Goal: Task Accomplishment & Management: Use online tool/utility

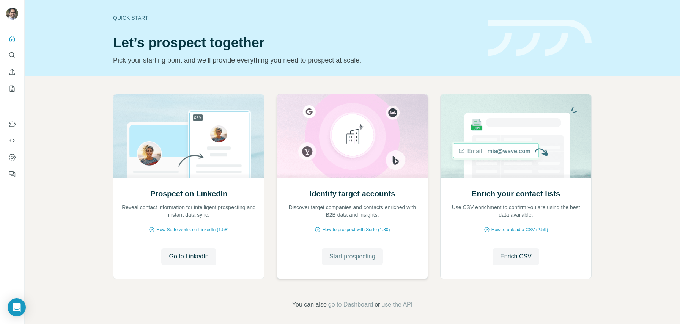
click at [375, 256] on span "Start prospecting" at bounding box center [352, 256] width 46 height 9
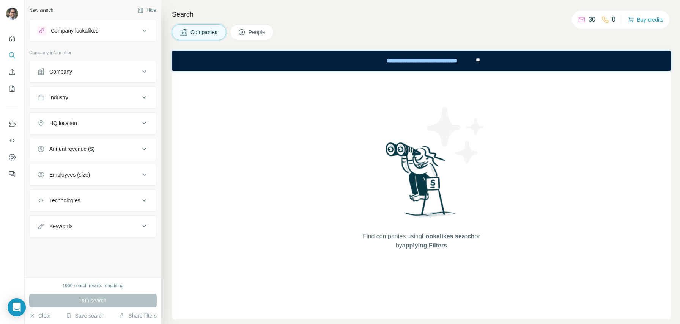
click at [255, 28] on button "People" at bounding box center [252, 32] width 44 height 16
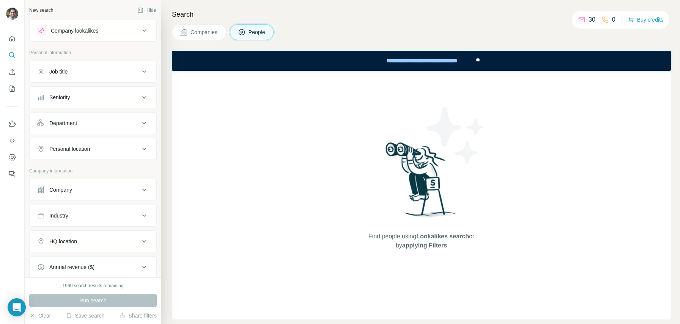
scroll to position [154, 0]
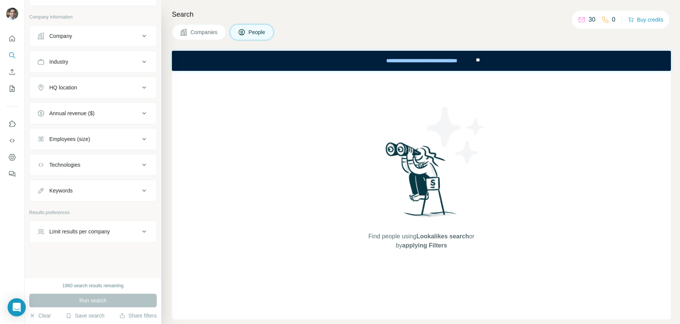
click at [93, 109] on button "Annual revenue ($)" at bounding box center [93, 113] width 127 height 18
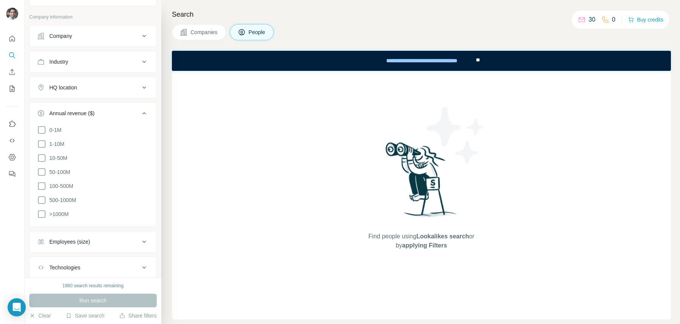
scroll to position [224, 0]
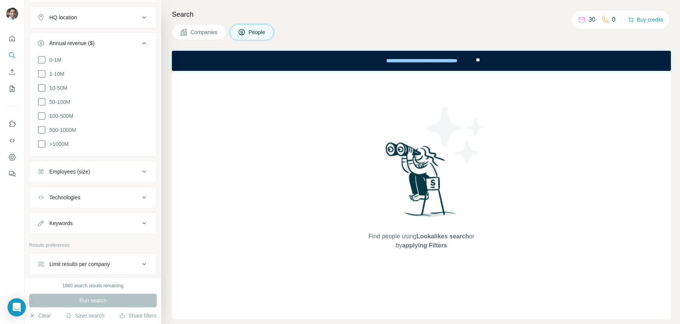
click at [92, 183] on ul "Company Industry HQ location Annual revenue ($) 0-1M 1-10M 10-50M 50-100M 100-5…" at bounding box center [92, 95] width 127 height 280
click at [96, 171] on div "Employees (size)" at bounding box center [88, 172] width 102 height 8
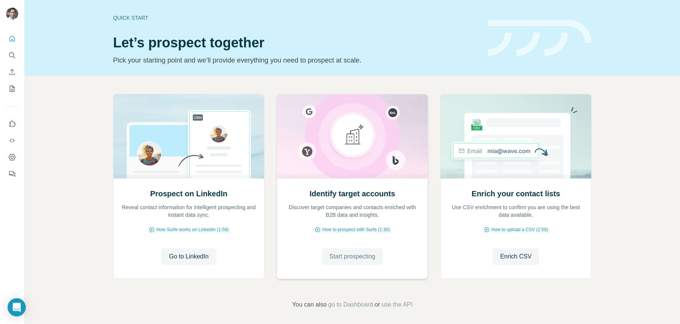
click at [343, 256] on span "Start prospecting" at bounding box center [352, 256] width 46 height 9
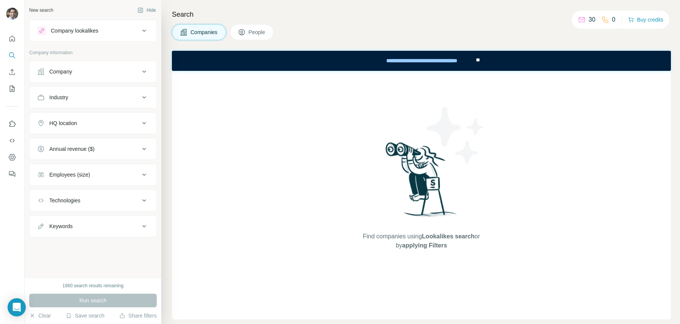
click at [606, 17] on div "0" at bounding box center [608, 19] width 14 height 9
click at [634, 16] on button "Buy credits" at bounding box center [645, 19] width 35 height 11
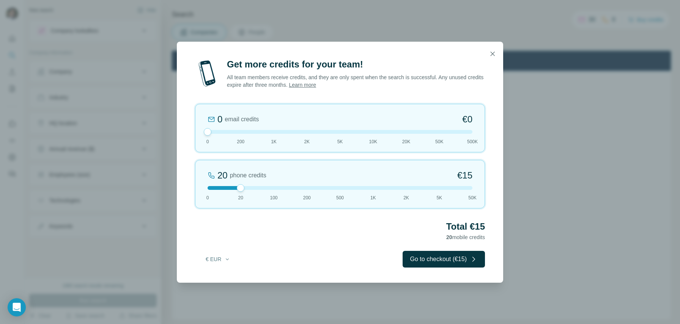
drag, startPoint x: 241, startPoint y: 132, endPoint x: 201, endPoint y: 132, distance: 39.8
click at [201, 132] on div "0 email credits €0 0 200 1K 2K 5K 10K 20K 50K 500K" at bounding box center [340, 128] width 290 height 49
click at [220, 258] on button "€ EUR" at bounding box center [217, 260] width 35 height 14
click at [222, 279] on div "$ USD" at bounding box center [233, 277] width 64 height 8
drag, startPoint x: 239, startPoint y: 189, endPoint x: 269, endPoint y: 187, distance: 30.4
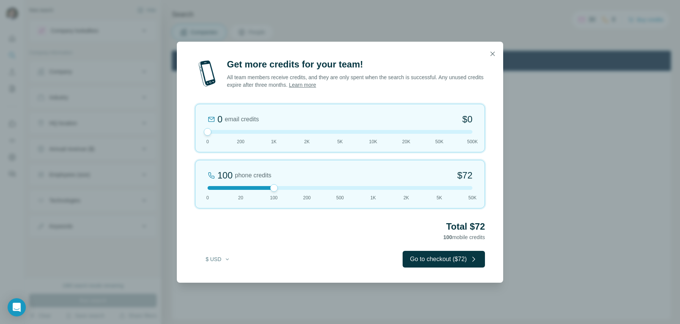
click at [270, 187] on div at bounding box center [339, 188] width 265 height 4
click at [274, 185] on div at bounding box center [274, 188] width 8 height 8
click at [491, 54] on icon "button" at bounding box center [493, 54] width 8 height 8
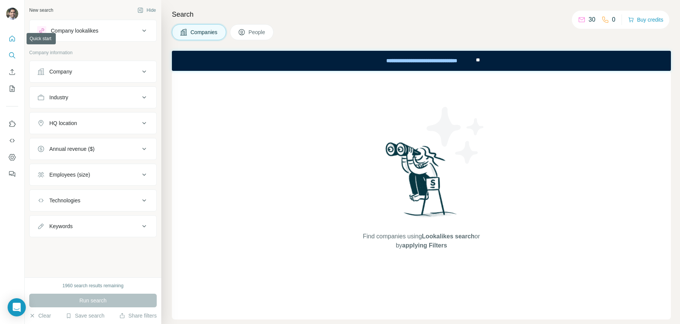
click at [13, 39] on icon "Quick start" at bounding box center [12, 39] width 8 height 8
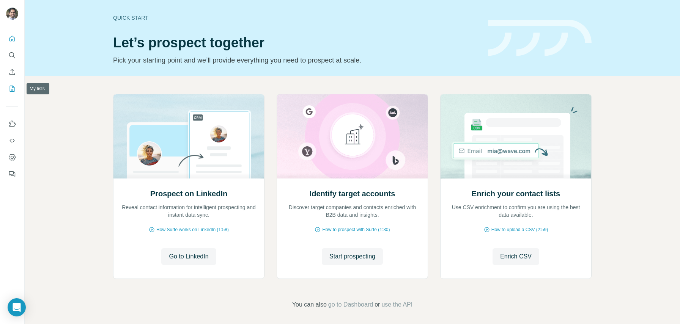
click at [9, 85] on icon "My lists" at bounding box center [12, 89] width 8 height 8
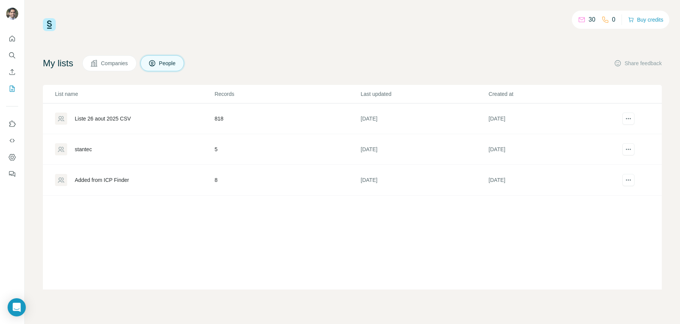
click at [90, 149] on div "stantec" at bounding box center [83, 150] width 17 height 8
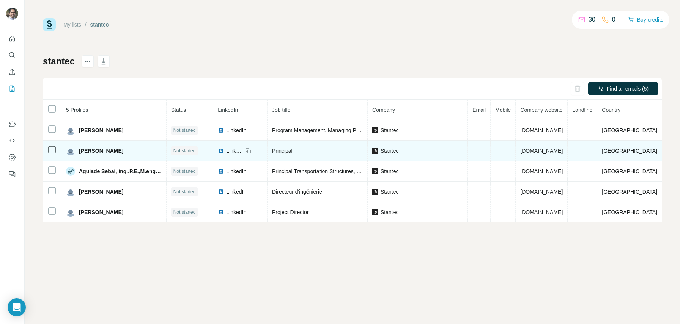
click at [96, 151] on span "Brian Christianson" at bounding box center [101, 151] width 44 height 8
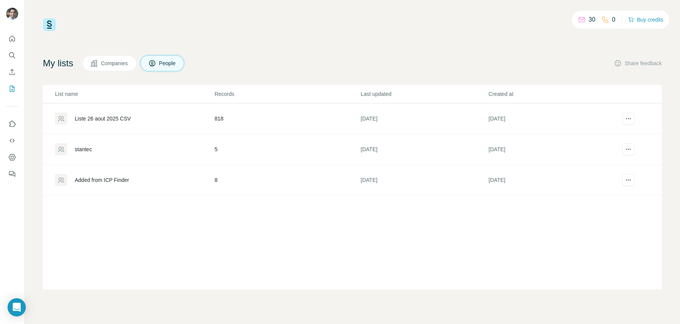
click at [127, 179] on div "Added from ICP Finder" at bounding box center [102, 180] width 54 height 8
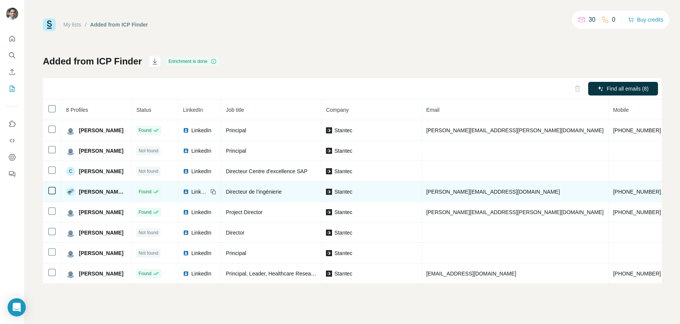
click at [613, 192] on span "+14189972124" at bounding box center [637, 192] width 48 height 6
click at [72, 194] on img at bounding box center [70, 191] width 9 height 9
click at [71, 194] on img at bounding box center [70, 191] width 9 height 9
